Goal: Task Accomplishment & Management: Complete application form

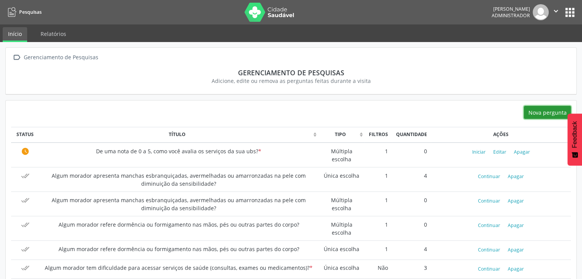
click at [530, 115] on button "Nova pergunta" at bounding box center [547, 112] width 47 height 13
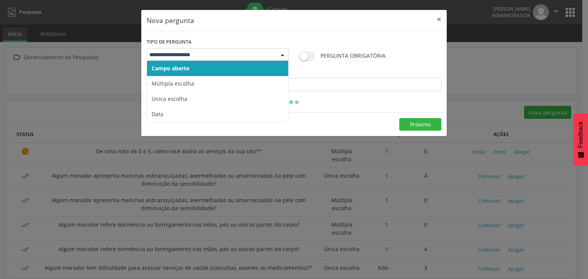
click at [198, 66] on span "Campo aberto" at bounding box center [217, 68] width 141 height 15
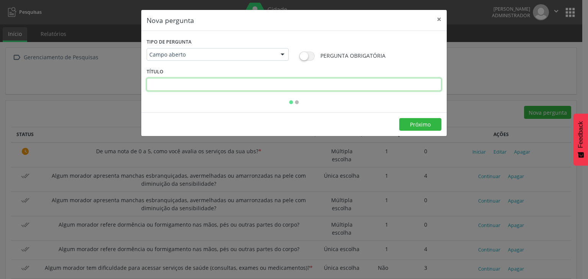
click at [201, 85] on input "text" at bounding box center [294, 84] width 295 height 13
type input "**********"
click at [307, 61] on label at bounding box center [306, 58] width 15 height 13
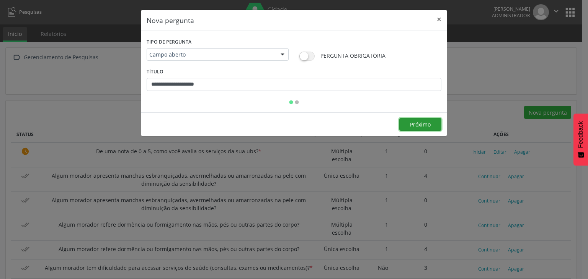
click at [416, 124] on button "Próximo" at bounding box center [420, 124] width 42 height 13
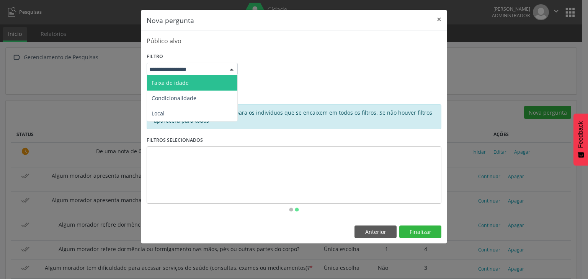
click at [188, 83] on span "Faixa de idade" at bounding box center [192, 82] width 90 height 15
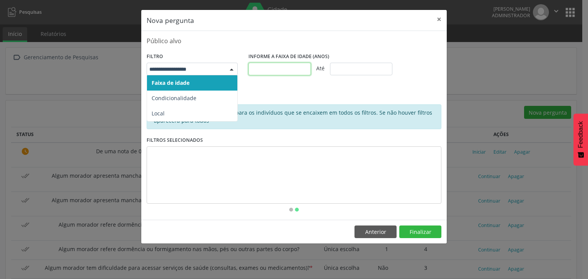
click at [266, 66] on input "text" at bounding box center [279, 69] width 62 height 13
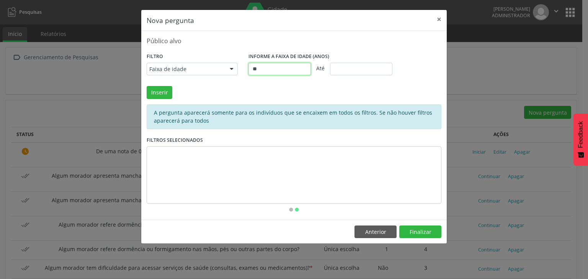
type input "**"
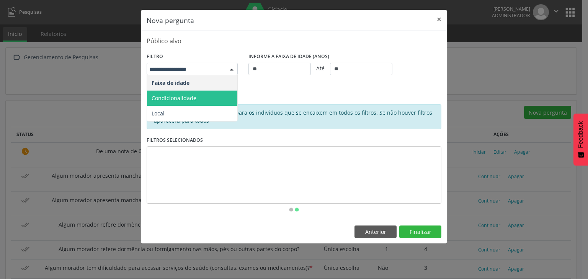
click at [204, 91] on span "Condicionalidade" at bounding box center [192, 98] width 90 height 15
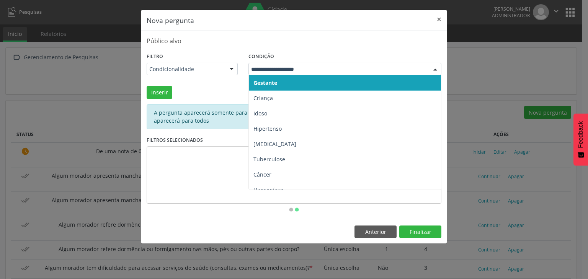
click at [208, 72] on div "Condicionalidade" at bounding box center [192, 69] width 91 height 13
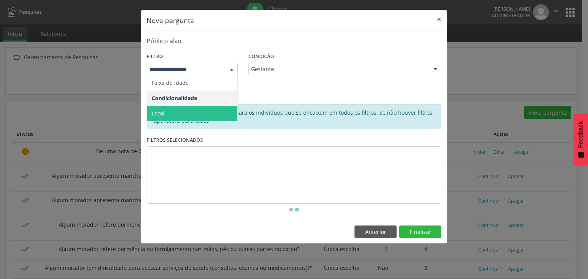
click at [186, 111] on span "Local" at bounding box center [192, 113] width 90 height 15
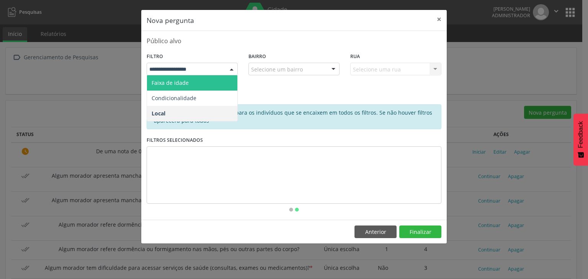
drag, startPoint x: 190, startPoint y: 77, endPoint x: 194, endPoint y: 78, distance: 4.5
click at [190, 77] on span "Faixa de idade" at bounding box center [192, 82] width 90 height 15
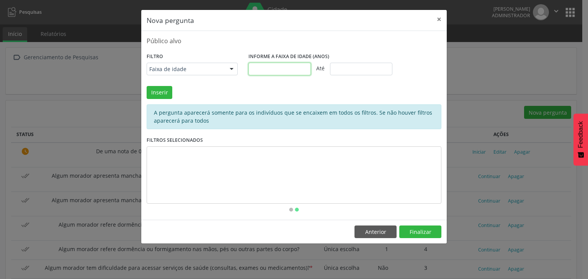
click at [275, 67] on input "text" at bounding box center [279, 69] width 62 height 13
type input "*"
type input "***"
click at [158, 98] on button "Inserir" at bounding box center [160, 92] width 26 height 13
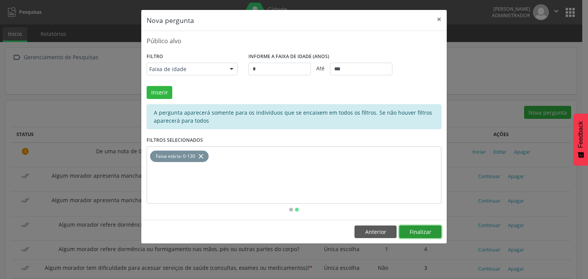
click at [431, 234] on button "Finalizar" at bounding box center [420, 232] width 42 height 13
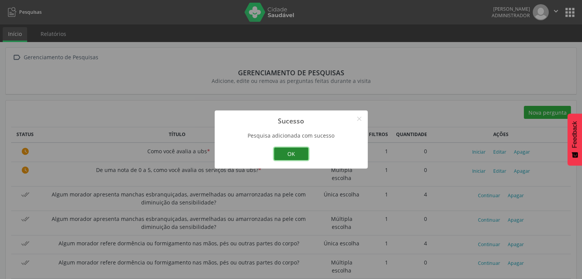
click at [289, 151] on button "OK" at bounding box center [291, 154] width 34 height 13
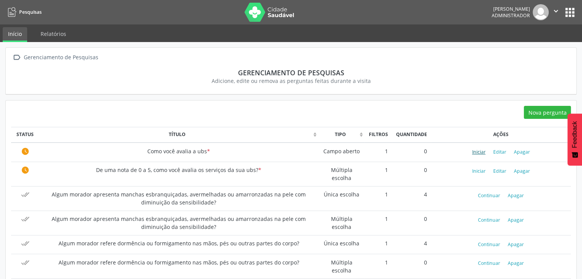
click at [476, 152] on button "Iniciar" at bounding box center [479, 152] width 20 height 10
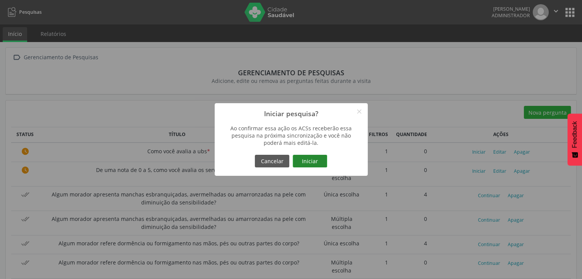
click at [317, 160] on button "Iniciar" at bounding box center [310, 161] width 34 height 13
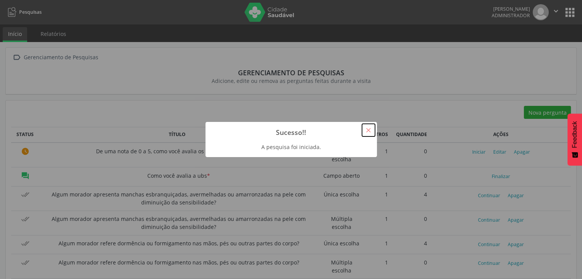
click at [369, 126] on button "×" at bounding box center [368, 130] width 13 height 13
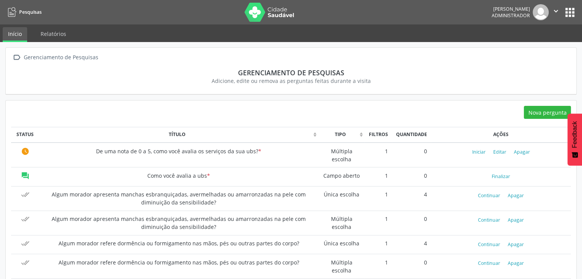
click at [278, 7] on img at bounding box center [270, 12] width 50 height 19
